Goal: Task Accomplishment & Management: Manage account settings

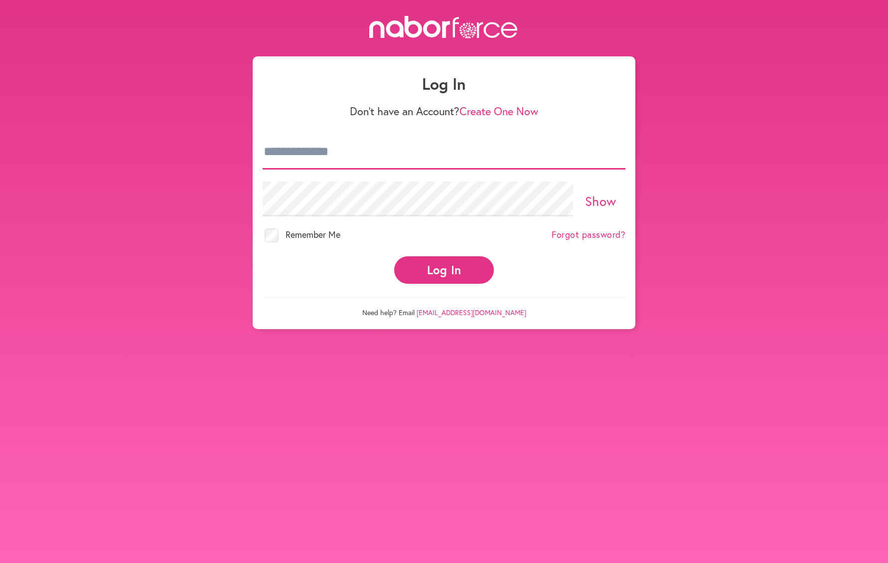
click at [427, 156] on input "email" at bounding box center [444, 152] width 363 height 35
type input "**********"
click at [450, 268] on button "Log In" at bounding box center [444, 269] width 100 height 27
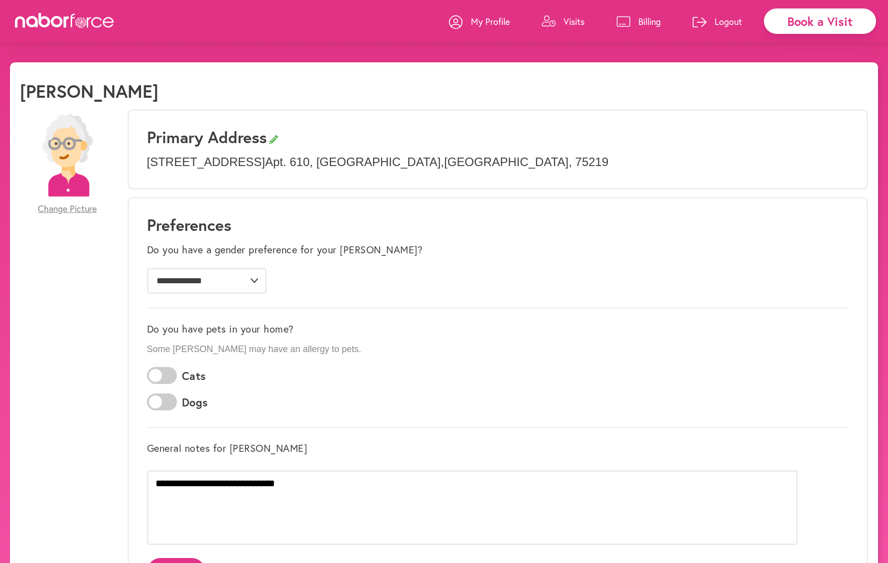
click at [564, 24] on p "Visits" at bounding box center [574, 21] width 21 height 12
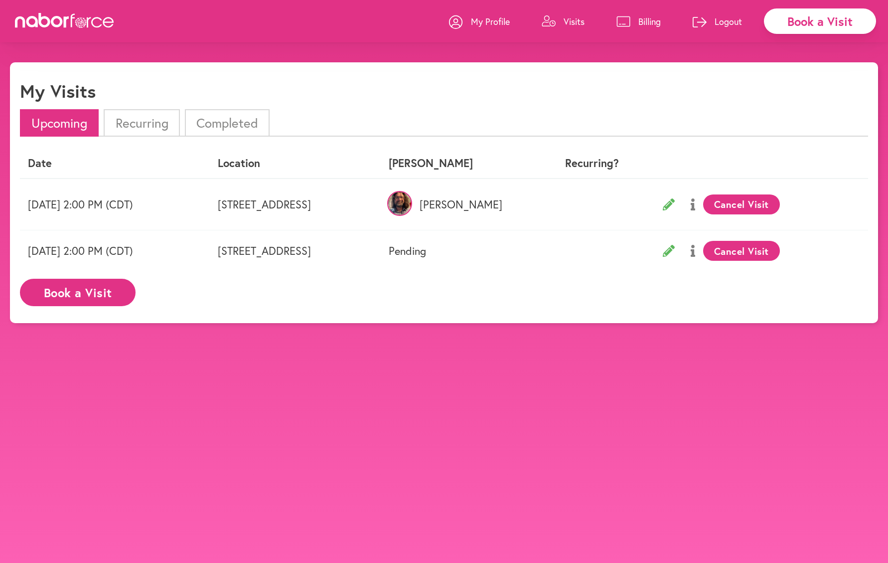
click at [85, 27] on icon at bounding box center [65, 20] width 100 height 15
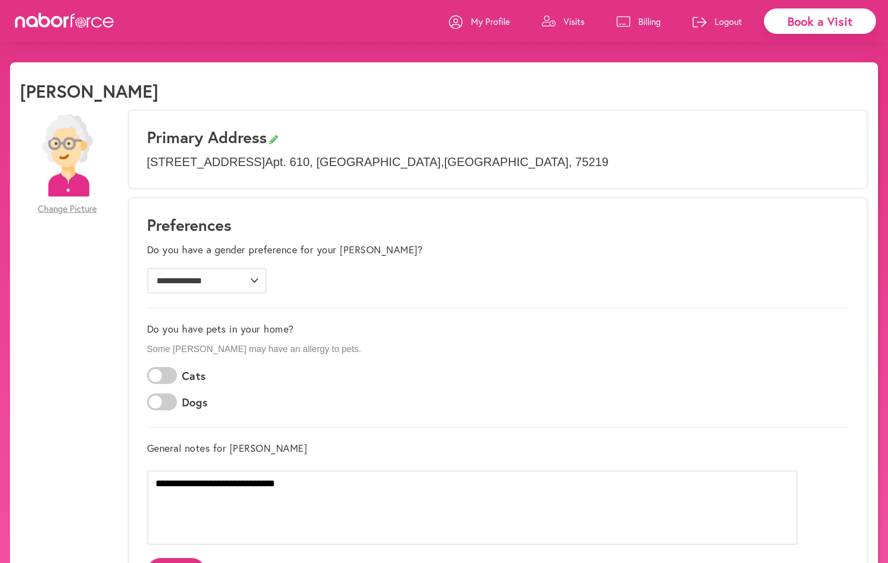
click at [65, 20] on icon at bounding box center [66, 21] width 5 height 11
click at [726, 22] on p "Logout" at bounding box center [728, 21] width 27 height 12
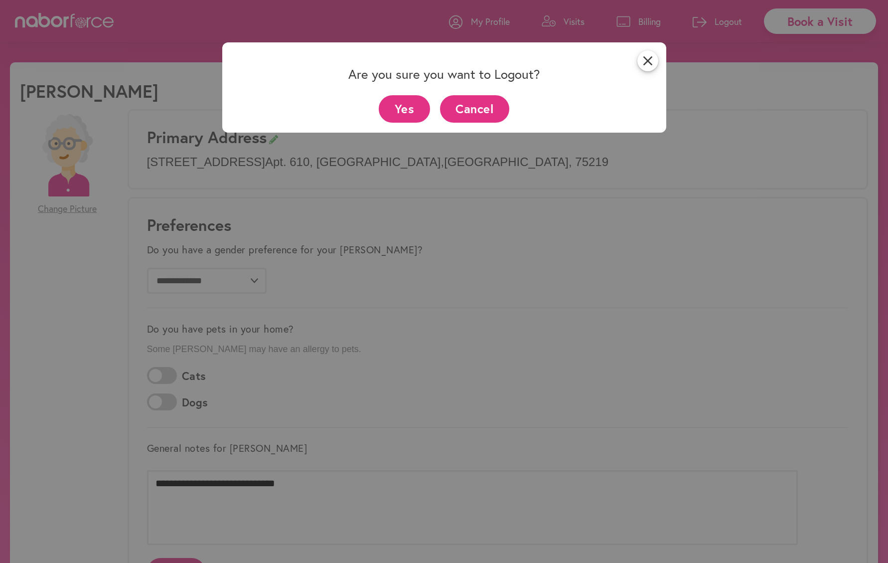
click at [413, 108] on button "Yes" at bounding box center [404, 108] width 51 height 27
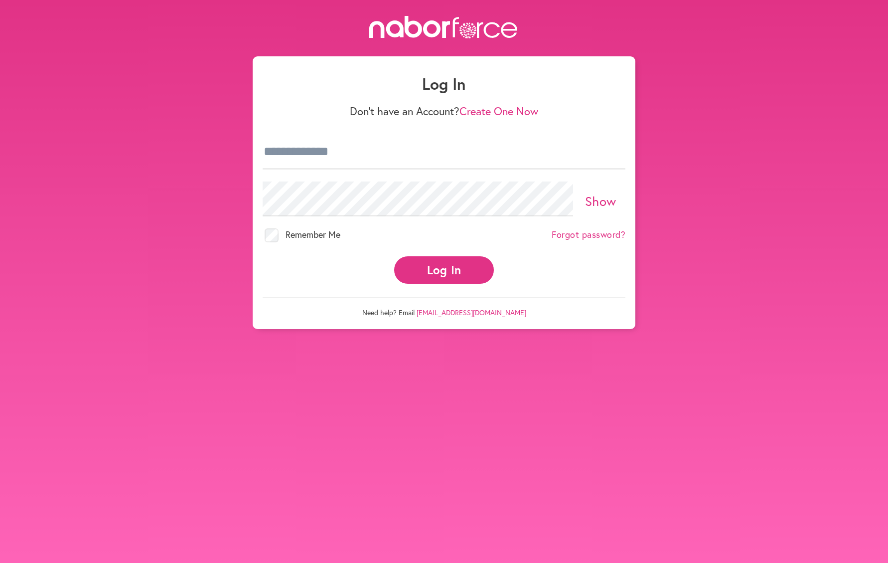
click at [398, 28] on icon at bounding box center [443, 27] width 149 height 22
